Goal: Task Accomplishment & Management: Manage account settings

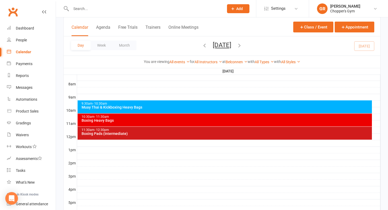
click at [119, 137] on div "11:30am - 12:30pm Boxing Pads (Intermediate)" at bounding box center [225, 133] width 295 height 13
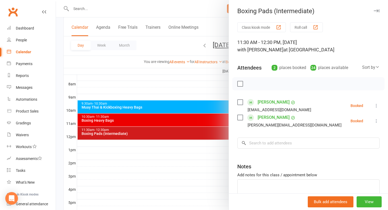
click at [159, 121] on div at bounding box center [222, 105] width 332 height 210
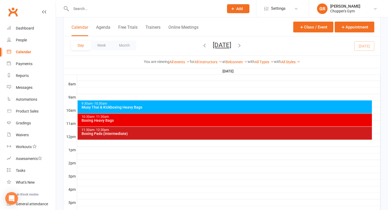
click at [159, 121] on div "Boxing Heavy Bags" at bounding box center [226, 121] width 290 height 4
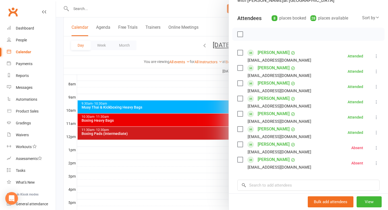
scroll to position [52, 0]
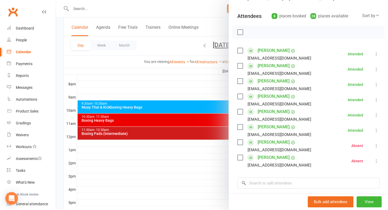
click at [213, 135] on div at bounding box center [222, 105] width 332 height 210
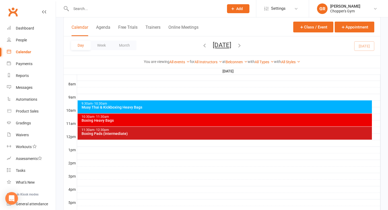
click at [187, 136] on div "11:30am - 12:30pm Boxing Pads (Intermediate)" at bounding box center [225, 133] width 295 height 13
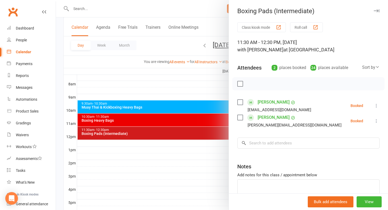
click at [195, 121] on div at bounding box center [222, 105] width 332 height 210
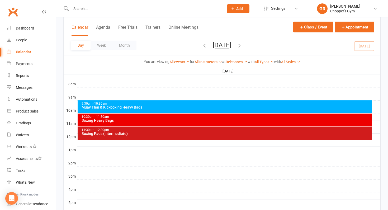
click at [195, 121] on div "Boxing Heavy Bags" at bounding box center [226, 121] width 290 height 4
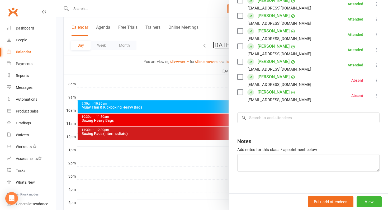
scroll to position [122, 0]
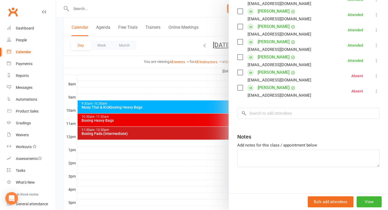
click at [214, 136] on div at bounding box center [222, 105] width 332 height 210
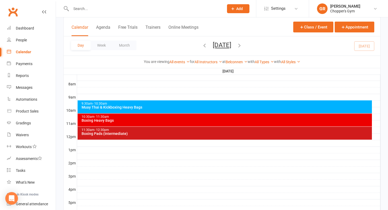
click at [214, 136] on div "11:30am - 12:30pm Boxing Pads (Intermediate)" at bounding box center [225, 133] width 295 height 13
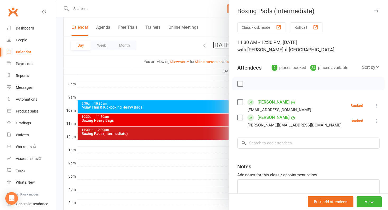
click at [242, 82] on label at bounding box center [239, 83] width 5 height 5
click at [252, 83] on icon "button" at bounding box center [252, 84] width 6 height 6
click at [242, 104] on label at bounding box center [239, 102] width 5 height 5
click at [240, 117] on label at bounding box center [239, 117] width 5 height 5
click at [241, 103] on label at bounding box center [239, 102] width 5 height 5
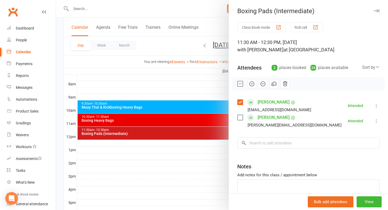
click at [376, 107] on icon at bounding box center [376, 105] width 5 height 5
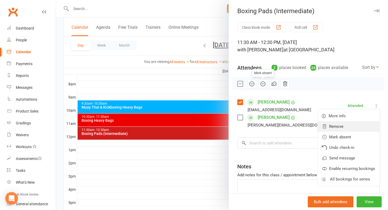
click at [349, 125] on link "Remove" at bounding box center [349, 126] width 62 height 11
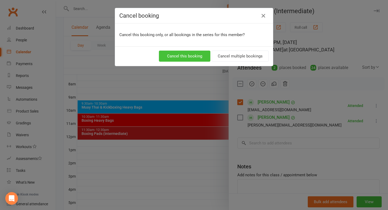
click at [205, 54] on button "Cancel this booking" at bounding box center [184, 56] width 51 height 11
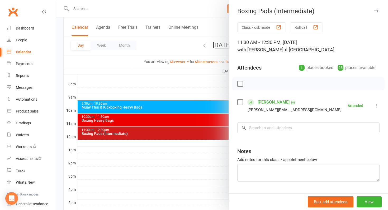
click at [142, 95] on div at bounding box center [222, 105] width 332 height 210
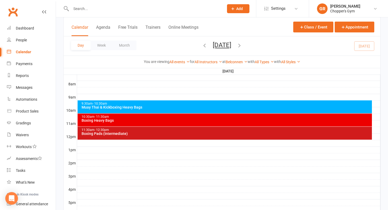
click at [120, 117] on div "10:30am - 11:30am" at bounding box center [226, 116] width 290 height 3
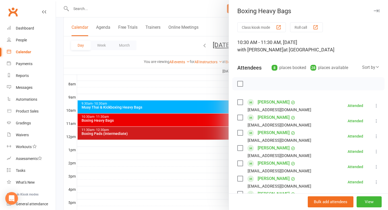
click at [181, 89] on div at bounding box center [222, 105] width 332 height 210
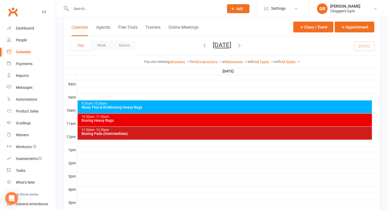
click at [207, 133] on div "Boxing Pads (Intermediate)" at bounding box center [226, 134] width 290 height 4
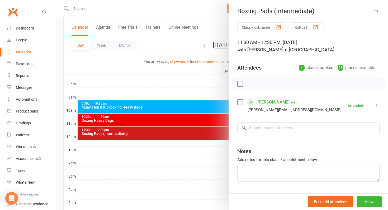
click at [214, 94] on div at bounding box center [222, 105] width 332 height 210
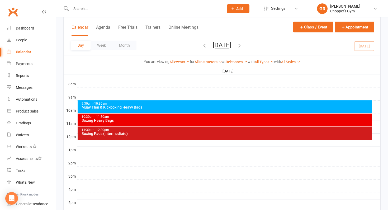
click at [242, 46] on icon "button" at bounding box center [240, 46] width 6 height 6
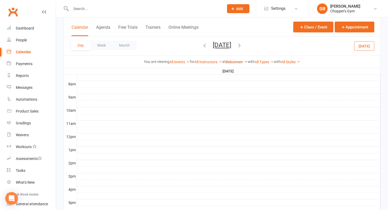
click at [237, 61] on link "Belconnen" at bounding box center [237, 62] width 22 height 4
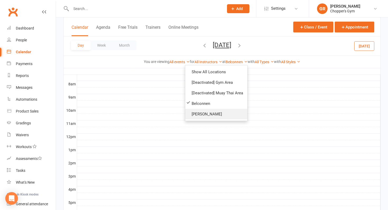
click at [209, 113] on link "[PERSON_NAME]" at bounding box center [216, 114] width 62 height 11
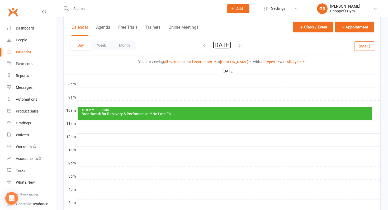
click at [209, 113] on div "Breathwork for Recovery & Performance **No Late En..." at bounding box center [226, 114] width 290 height 4
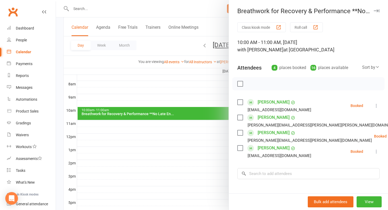
click at [178, 92] on div at bounding box center [222, 105] width 332 height 210
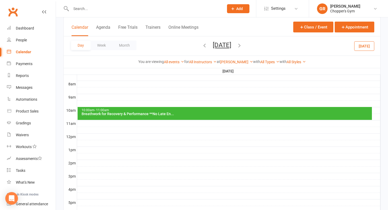
click at [202, 45] on icon "button" at bounding box center [205, 46] width 6 height 6
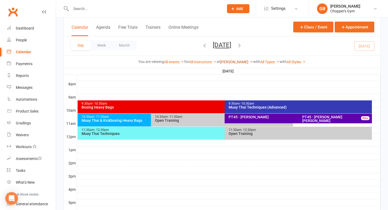
click at [230, 60] on link "[PERSON_NAME]" at bounding box center [236, 62] width 33 height 4
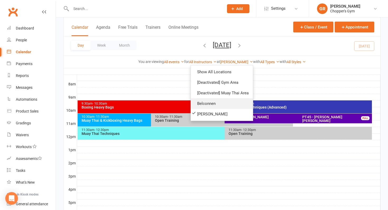
click at [216, 104] on link "Belconnen" at bounding box center [222, 103] width 62 height 11
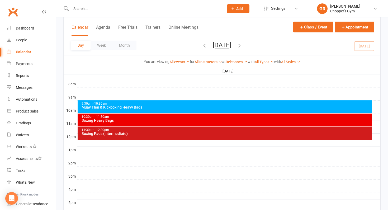
click at [98, 103] on span "- 10:30am" at bounding box center [100, 104] width 15 height 4
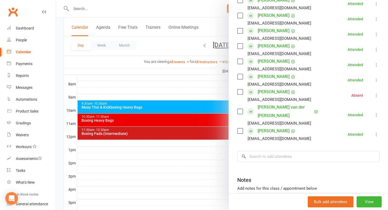
scroll to position [229, 0]
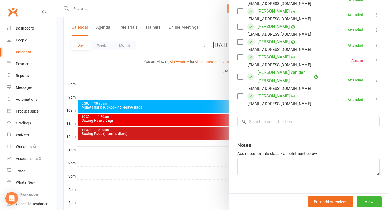
click at [63, 82] on div at bounding box center [222, 105] width 332 height 210
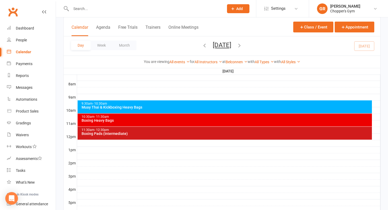
click at [92, 116] on div "10:30am - 11:30am" at bounding box center [226, 116] width 290 height 3
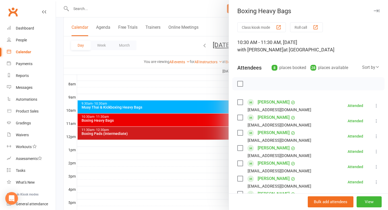
click at [162, 49] on div at bounding box center [222, 105] width 332 height 210
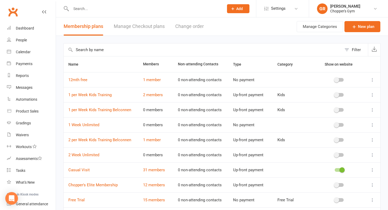
select select "25"
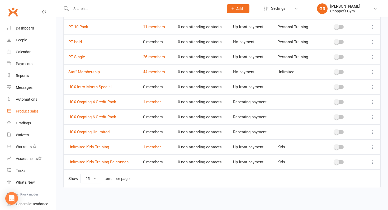
click at [31, 113] on div "Product Sales" at bounding box center [27, 111] width 23 height 4
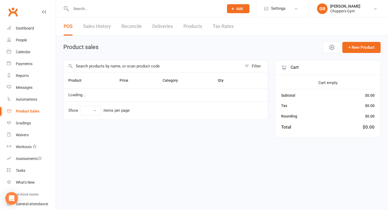
select select "100"
click at [93, 64] on input "text" at bounding box center [153, 66] width 178 height 12
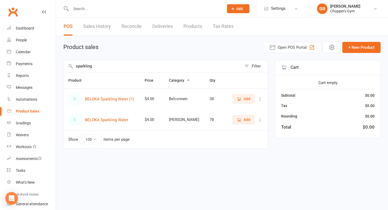
type input "sparkling"
click at [241, 103] on button "Add" at bounding box center [243, 99] width 22 height 10
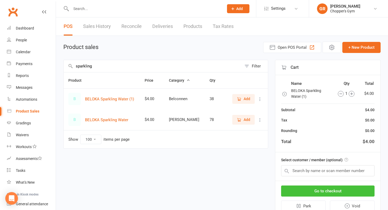
click at [318, 194] on button "Go to checkout" at bounding box center [327, 191] width 93 height 11
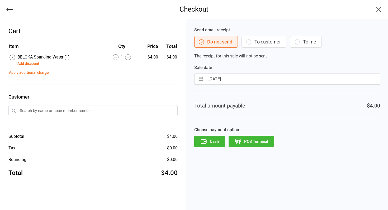
click at [246, 141] on button "POS Terminal" at bounding box center [252, 142] width 46 height 12
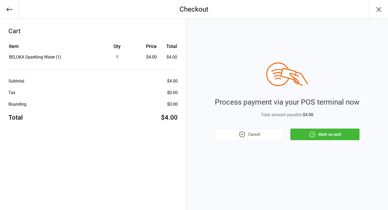
click at [314, 133] on icon "button" at bounding box center [312, 134] width 7 height 7
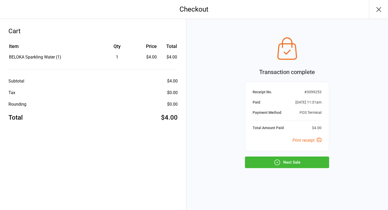
click at [294, 166] on button "Next Sale" at bounding box center [287, 163] width 84 height 12
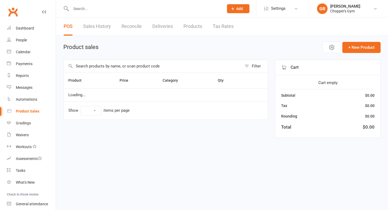
select select "100"
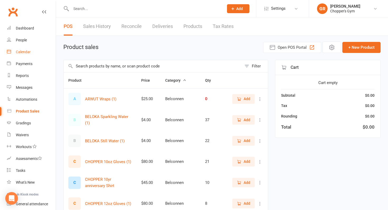
click at [21, 51] on div "Calendar" at bounding box center [23, 52] width 15 height 4
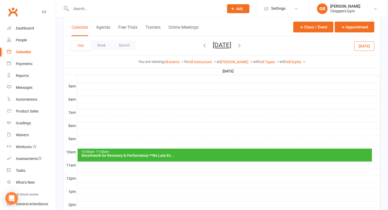
scroll to position [144, 0]
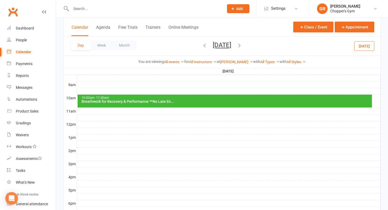
click at [202, 47] on icon "button" at bounding box center [205, 46] width 6 height 6
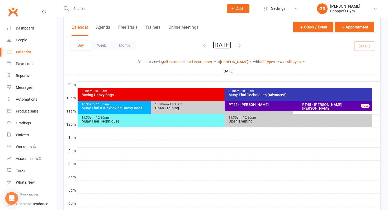
click at [234, 63] on link "Dickson" at bounding box center [236, 62] width 33 height 4
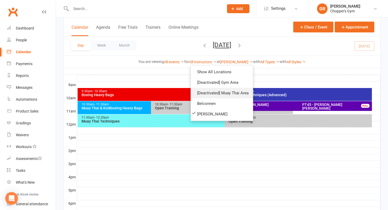
click at [206, 98] on link "[Deactivated] Muay Thai Area" at bounding box center [222, 93] width 62 height 11
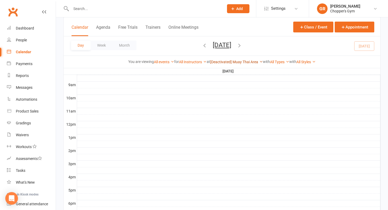
click at [242, 61] on link "[Deactivated] Muay Thai Area" at bounding box center [236, 62] width 53 height 4
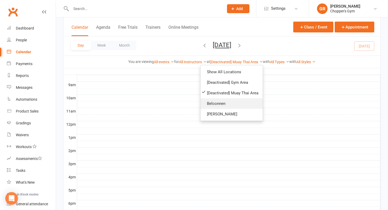
click at [220, 100] on link "Belconnen" at bounding box center [232, 103] width 62 height 11
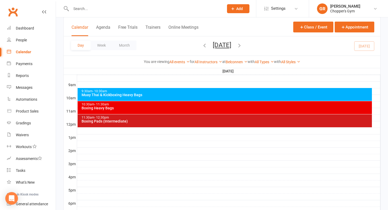
click at [211, 107] on div "Boxing Heavy Bags" at bounding box center [226, 108] width 290 height 4
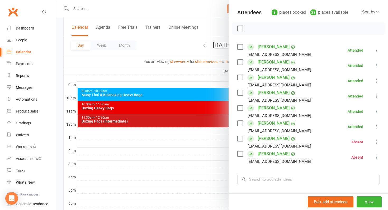
scroll to position [56, 0]
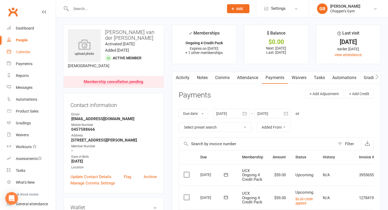
click at [27, 51] on div "Calendar" at bounding box center [23, 52] width 15 height 4
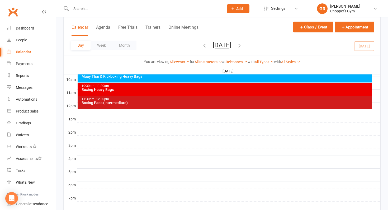
scroll to position [144, 0]
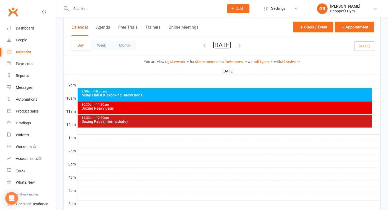
click at [242, 45] on icon "button" at bounding box center [240, 46] width 6 height 6
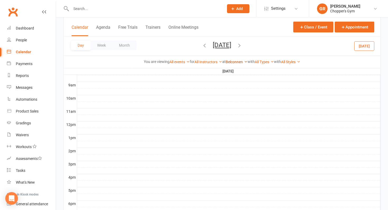
click at [241, 61] on link "Belconnen" at bounding box center [237, 62] width 22 height 4
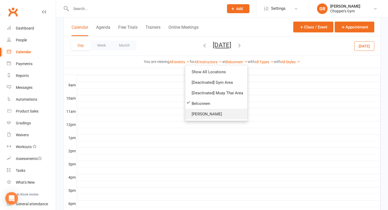
click at [205, 114] on link "[PERSON_NAME]" at bounding box center [216, 114] width 62 height 11
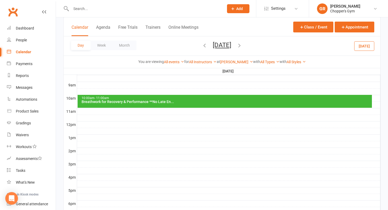
click at [141, 98] on div "10:00am - 11:00am" at bounding box center [226, 98] width 290 height 3
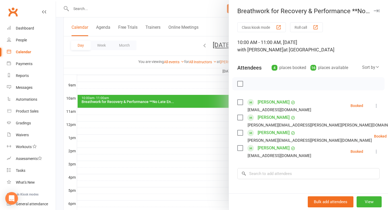
click at [25, 52] on div "Calendar" at bounding box center [23, 52] width 15 height 4
click at [375, 11] on icon "button" at bounding box center [377, 10] width 6 height 3
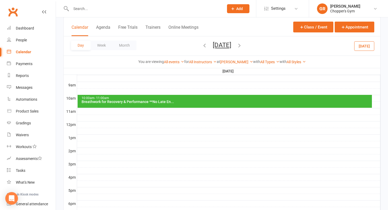
click at [183, 100] on div "10:00am - 11:00am" at bounding box center [226, 98] width 290 height 3
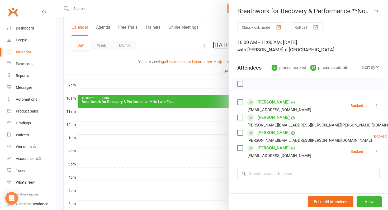
click at [199, 138] on div at bounding box center [222, 105] width 332 height 210
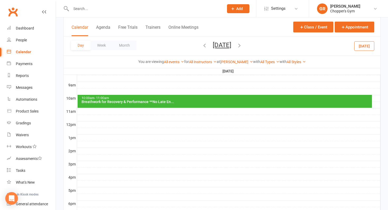
click at [202, 48] on icon "button" at bounding box center [205, 46] width 6 height 6
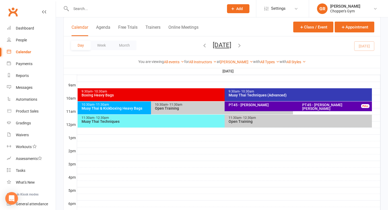
click at [149, 118] on div "11:30am - 12:30pm" at bounding box center [223, 117] width 285 height 3
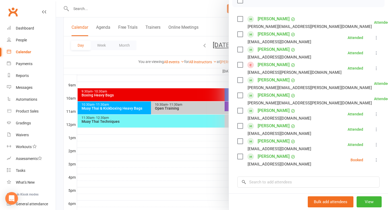
scroll to position [85, 0]
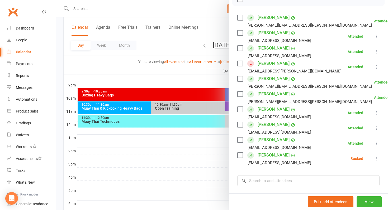
click at [182, 133] on div at bounding box center [222, 105] width 332 height 210
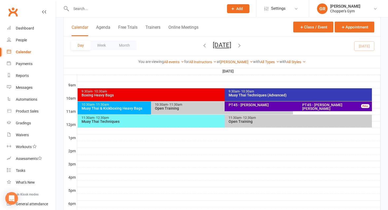
click at [250, 96] on div "Muay Thai Techniques (Advanced)" at bounding box center [299, 95] width 143 height 4
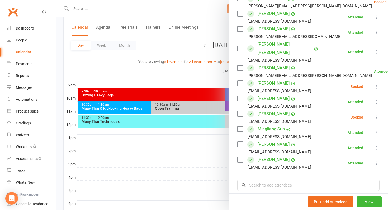
scroll to position [166, 0]
click at [217, 155] on div at bounding box center [222, 105] width 332 height 210
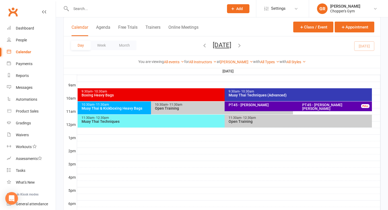
click at [136, 92] on div "9:30am - 10:30am" at bounding box center [223, 91] width 285 height 3
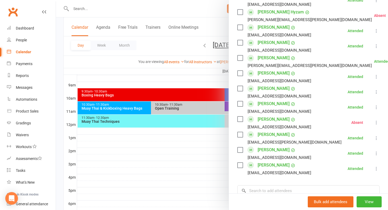
scroll to position [213, 0]
click at [205, 146] on div at bounding box center [222, 105] width 332 height 210
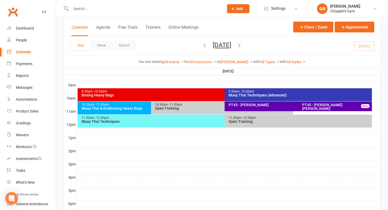
click at [237, 45] on span "[DATE] [DATE] Sun Mon Tue Wed Thu Fri Sat 28 29 30 01 02 03 04 05 06 07 08 09 1…" at bounding box center [221, 45] width 29 height 9
click at [242, 45] on icon "button" at bounding box center [240, 46] width 6 height 6
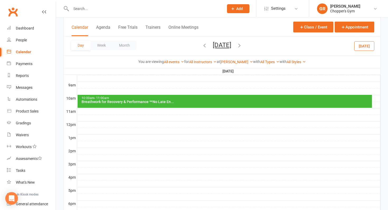
click at [198, 102] on div "Breathwork for Recovery & Performance **No Late En..." at bounding box center [226, 102] width 290 height 4
